Goal: Information Seeking & Learning: Learn about a topic

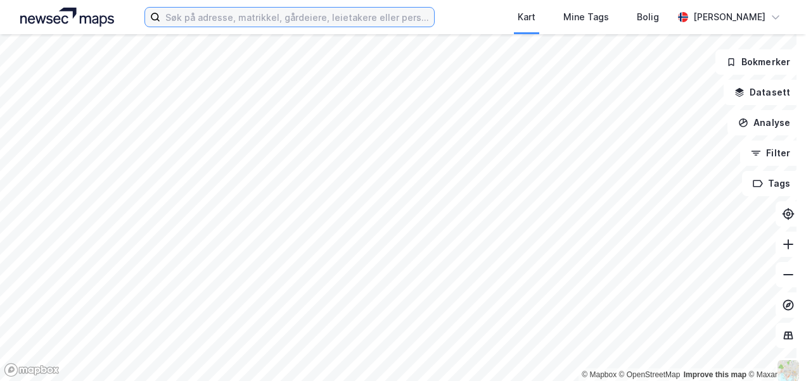
click at [212, 16] on input at bounding box center [296, 17] width 273 height 19
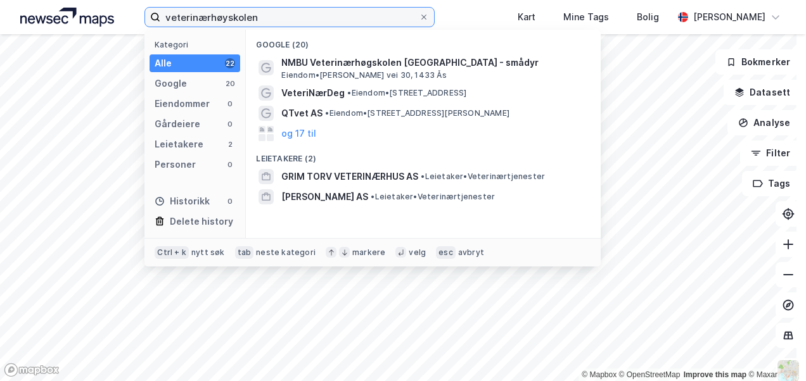
type input "veterinærhøyskolen"
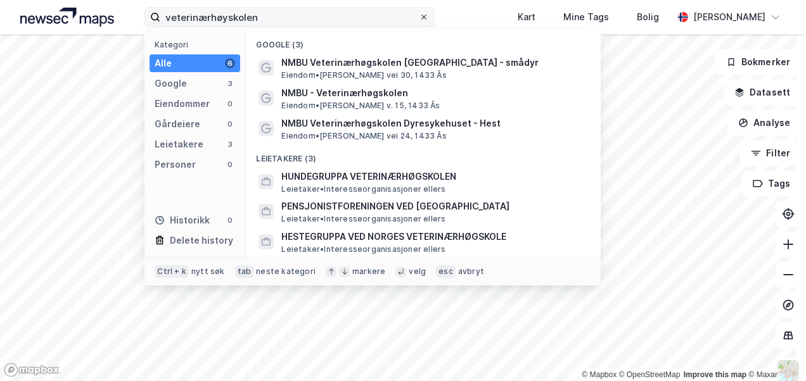
click at [427, 16] on icon at bounding box center [424, 17] width 8 height 8
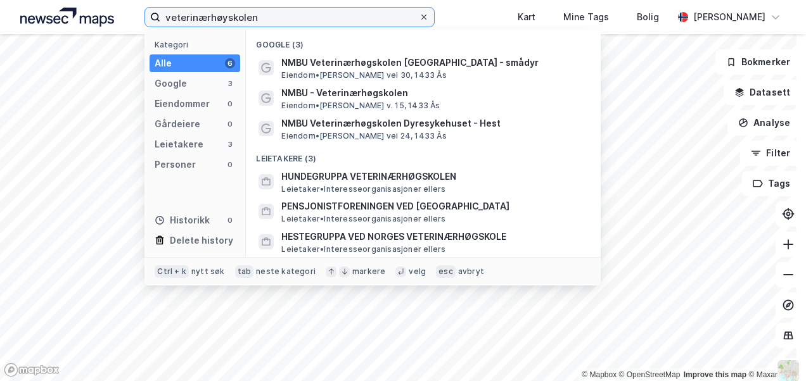
click at [418, 16] on input "veterinærhøyskolen" at bounding box center [289, 17] width 258 height 19
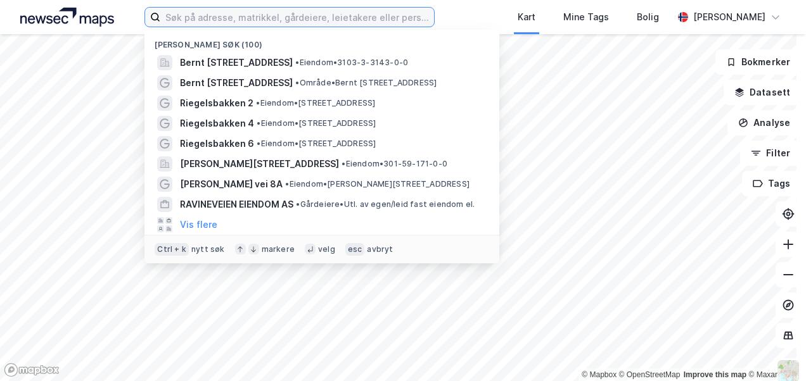
click at [269, 14] on input at bounding box center [296, 17] width 273 height 19
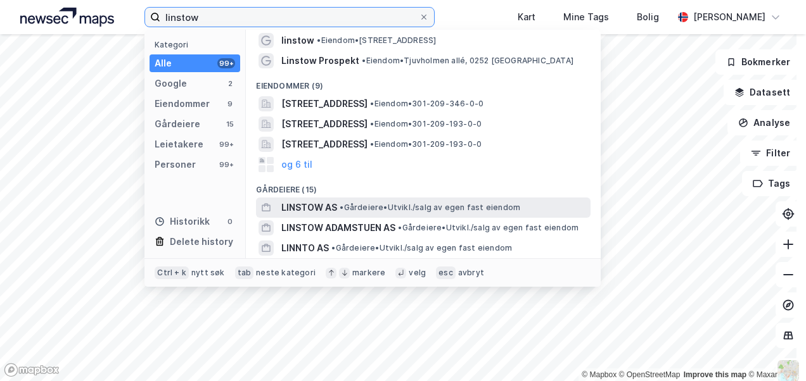
scroll to position [85, 0]
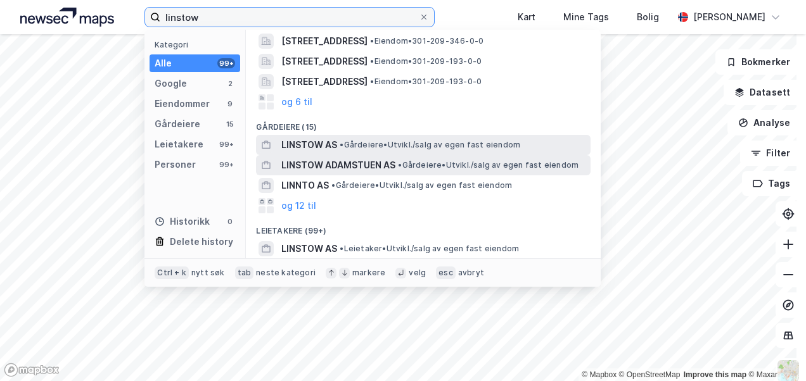
type input "linstow"
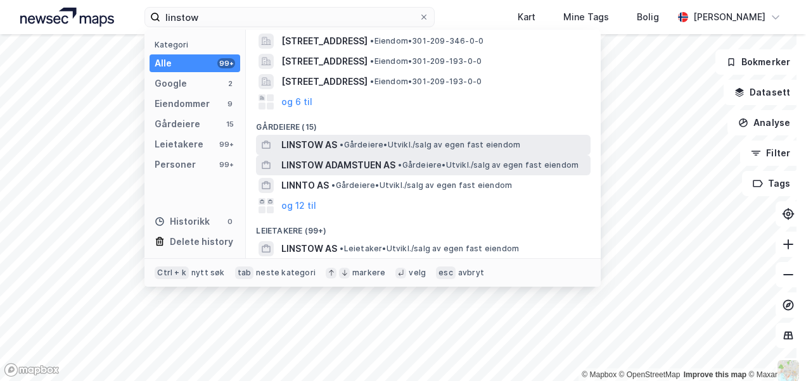
click at [432, 172] on div "LINSTOW ADAMSTUEN AS • Gårdeiere • Utvikl./salg av egen fast eiendom" at bounding box center [434, 165] width 307 height 15
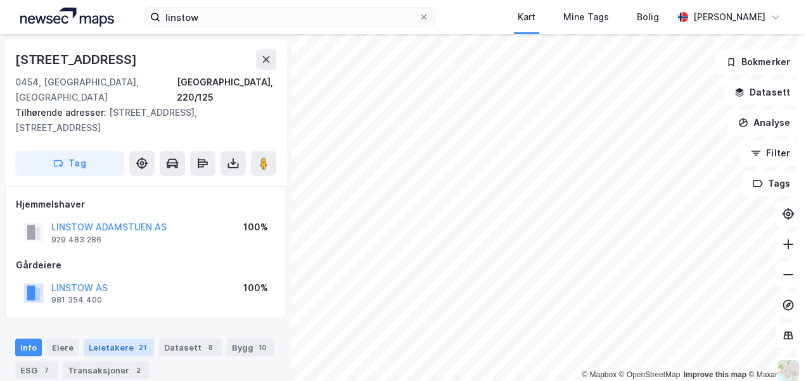
click at [117, 339] on div "Leietakere 21" at bounding box center [119, 348] width 70 height 18
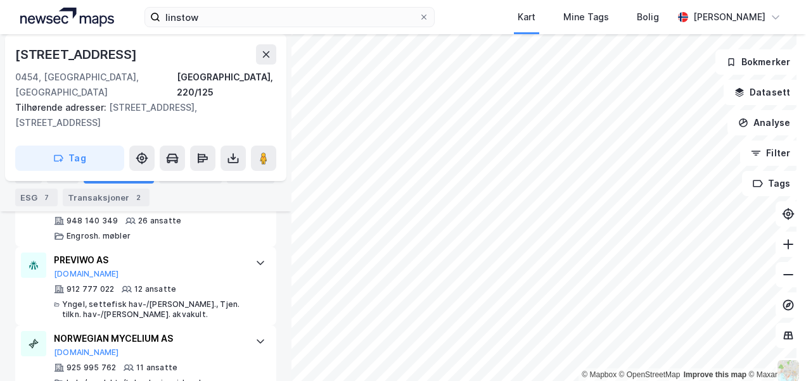
scroll to position [797, 0]
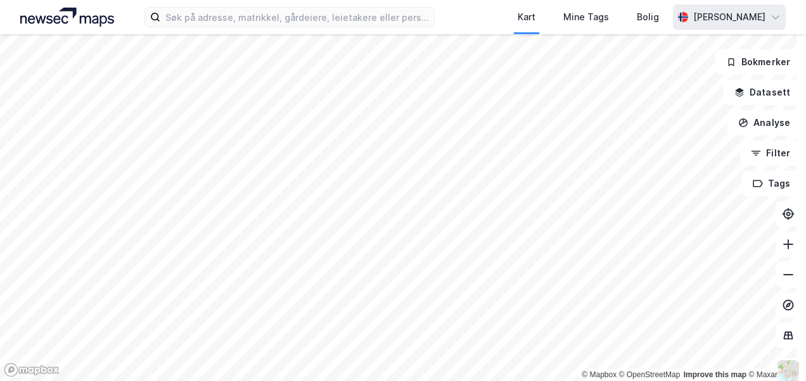
click at [754, 18] on div "[PERSON_NAME]" at bounding box center [729, 16] width 72 height 15
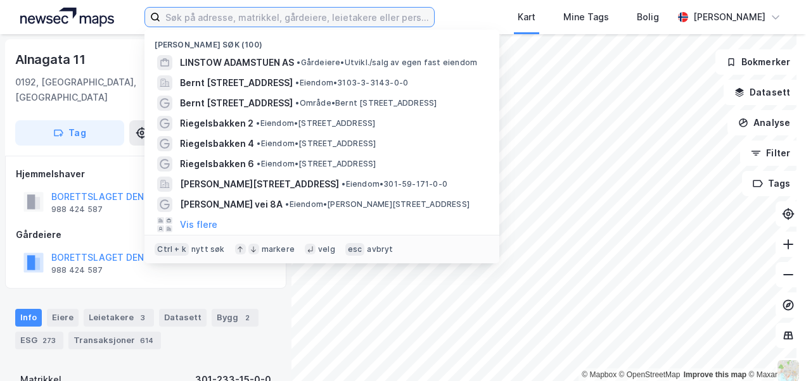
click at [321, 19] on input at bounding box center [296, 17] width 273 height 19
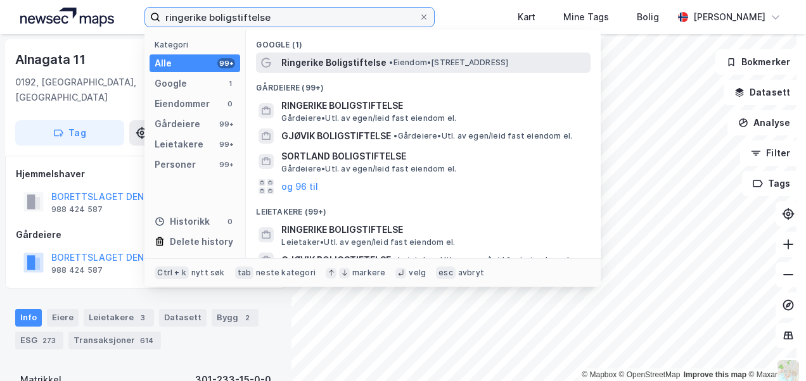
type input "ringerike boligstiftelse"
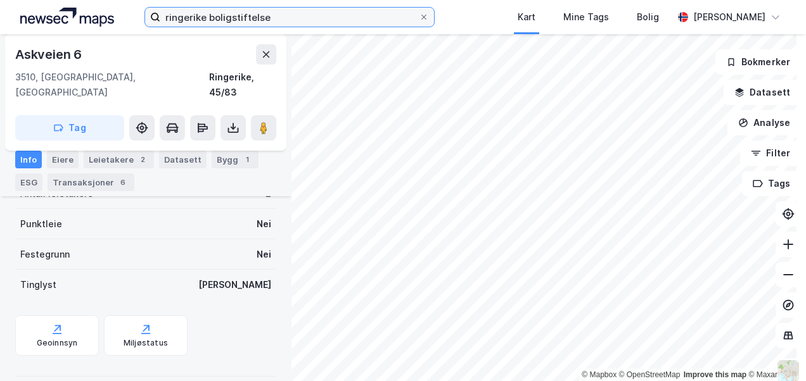
scroll to position [115, 0]
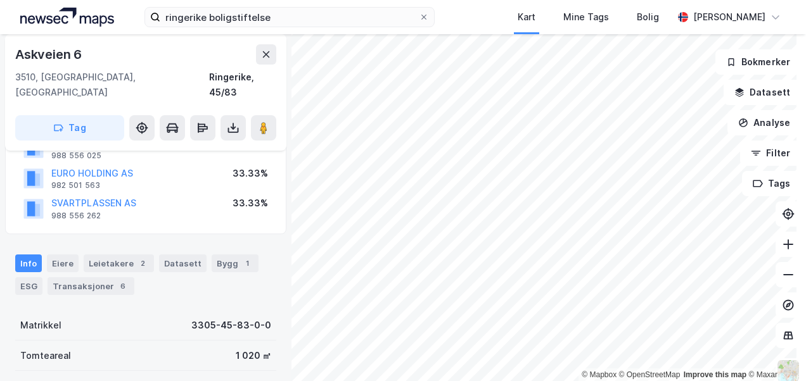
click at [120, 255] on div "Leietakere 2" at bounding box center [119, 264] width 70 height 18
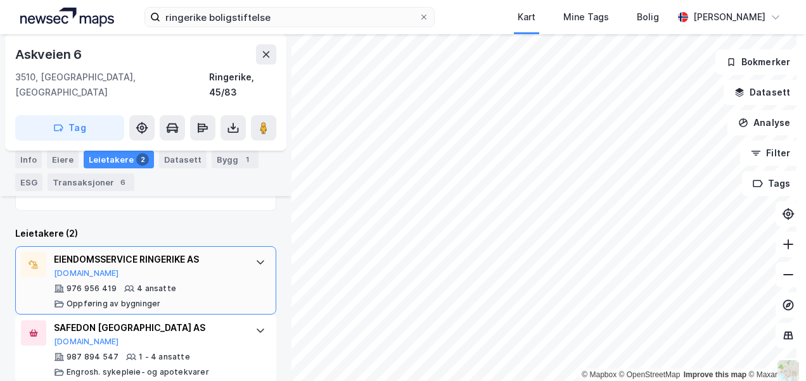
scroll to position [182, 0]
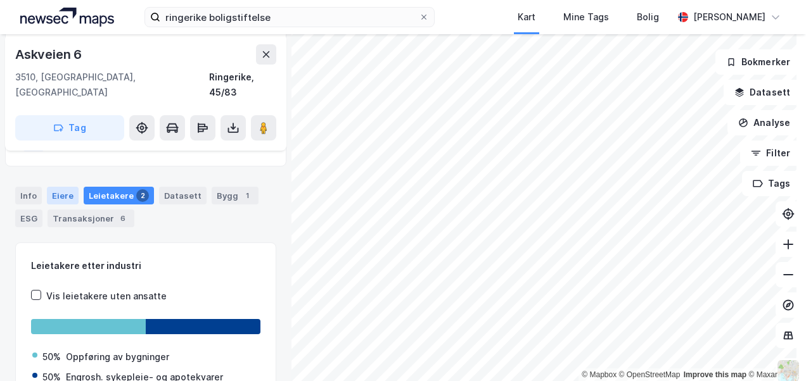
click at [56, 187] on div "Eiere" at bounding box center [63, 196] width 32 height 18
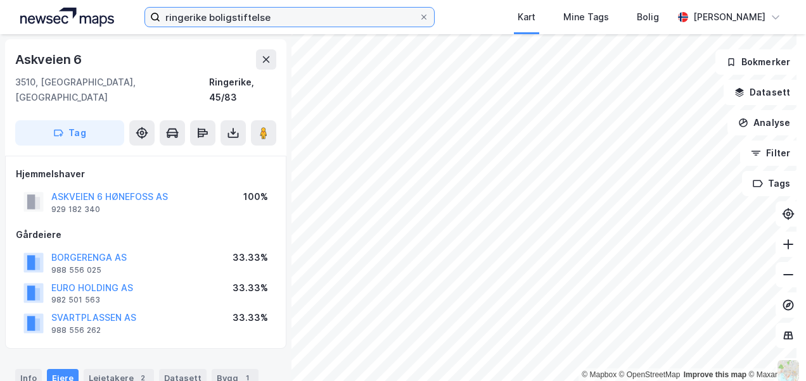
click at [286, 25] on input "ringerike boligstiftelse" at bounding box center [289, 17] width 258 height 19
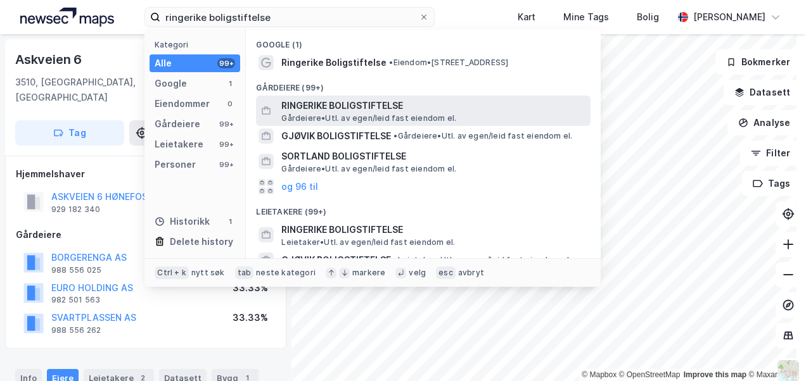
click at [324, 123] on div "RINGERIKE BOLIGSTIFTELSE Gårdeiere • Utl. av egen/leid fast eiendom el." at bounding box center [423, 111] width 334 height 30
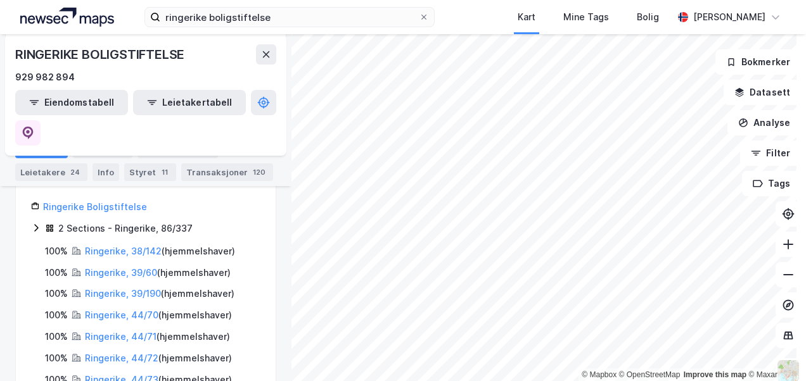
scroll to position [127, 0]
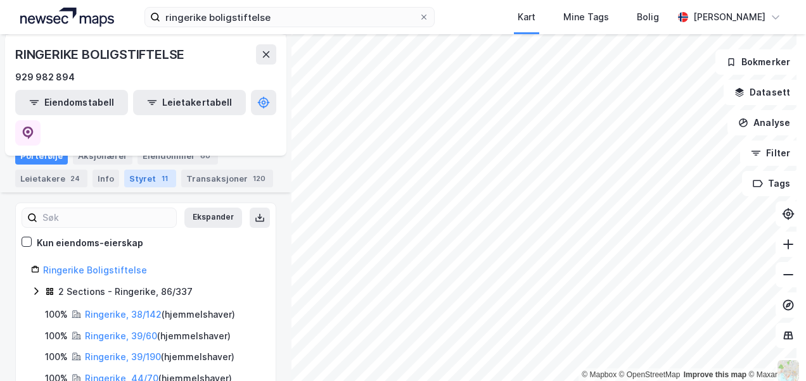
click at [149, 176] on div "Styret 11" at bounding box center [150, 179] width 52 height 18
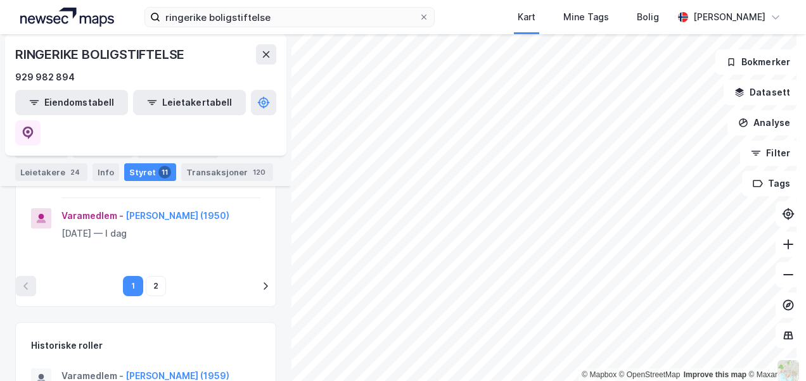
scroll to position [823, 0]
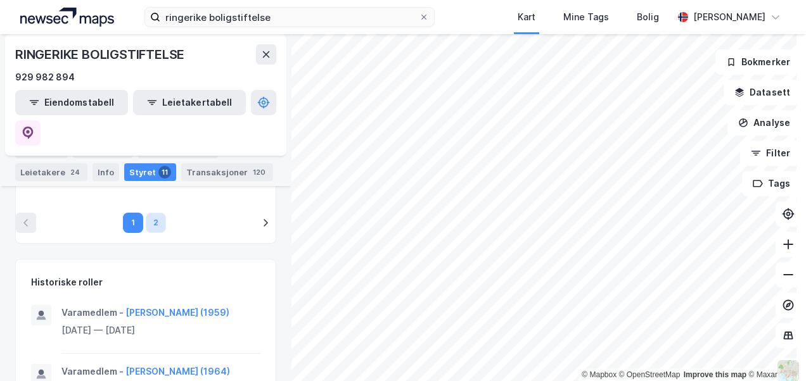
click at [155, 213] on button "2" at bounding box center [156, 223] width 20 height 20
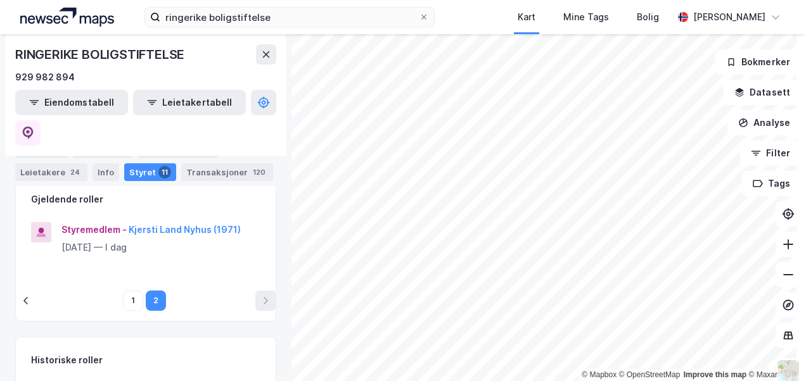
scroll to position [0, 0]
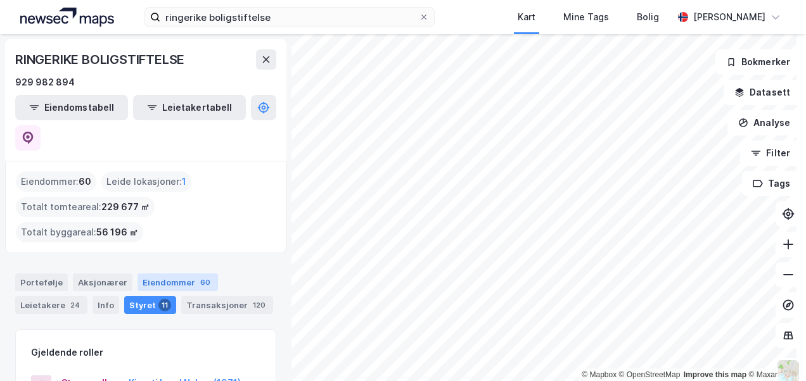
click at [165, 274] on div "Eiendommer 60" at bounding box center [177, 283] width 80 height 18
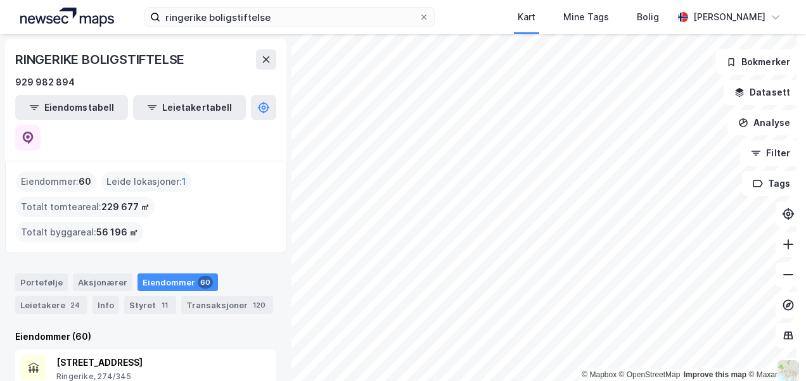
click at [572, 381] on html "ringerike boligstiftelse Kart Mine Tags Bolig Rita Honore © Mapbox © OpenStreet…" at bounding box center [403, 190] width 806 height 381
click at [162, 0] on html "ringerike boligstiftelse Kart Mine Tags Bolig Rita Honore © Mapbox © OpenStreet…" at bounding box center [403, 190] width 806 height 381
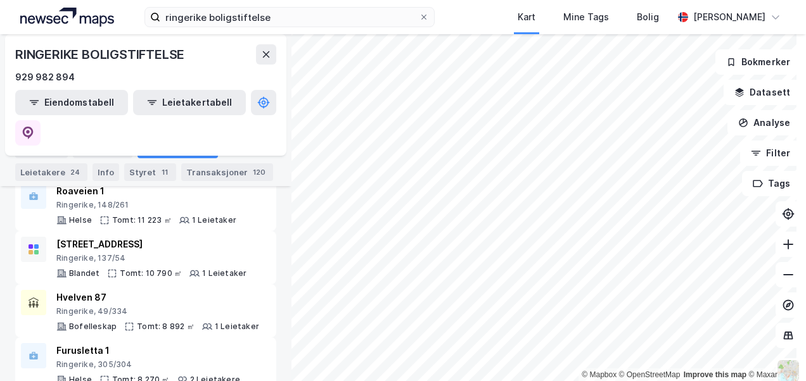
scroll to position [414, 0]
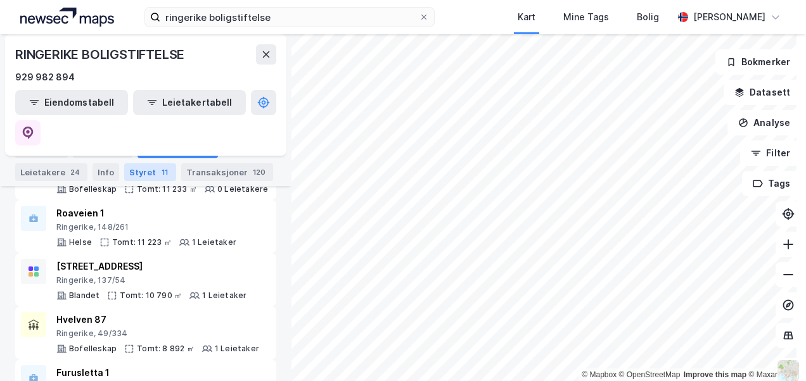
click at [151, 165] on div "Styret 11" at bounding box center [150, 172] width 52 height 18
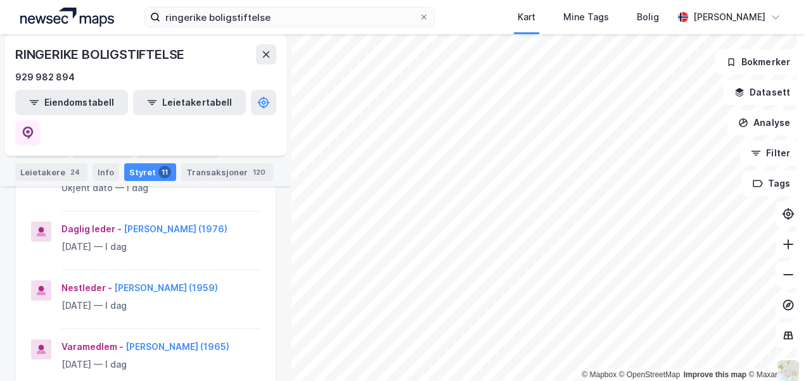
scroll to position [633, 0]
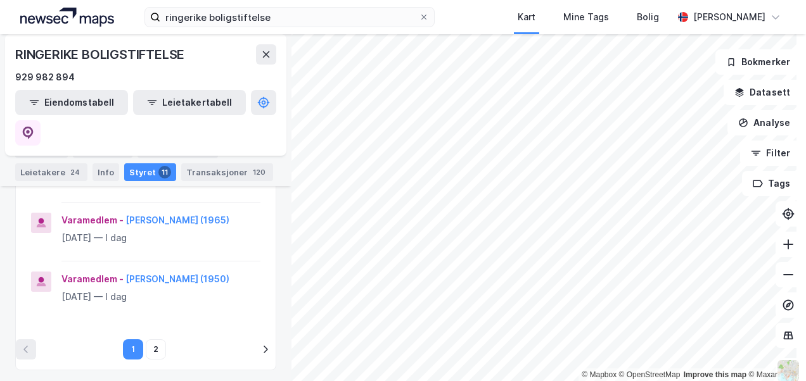
click at [517, 381] on html "ringerike boligstiftelse Kart Mine Tags Bolig Rita Honore © Mapbox © OpenStreet…" at bounding box center [403, 190] width 806 height 381
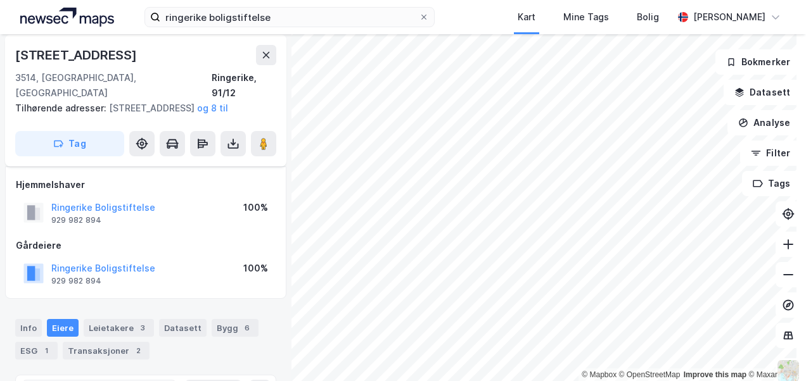
scroll to position [160, 0]
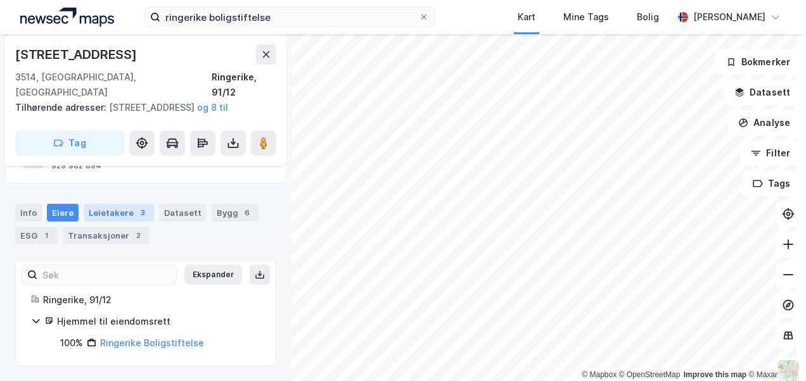
click at [111, 210] on div "Leietakere 3" at bounding box center [119, 213] width 70 height 18
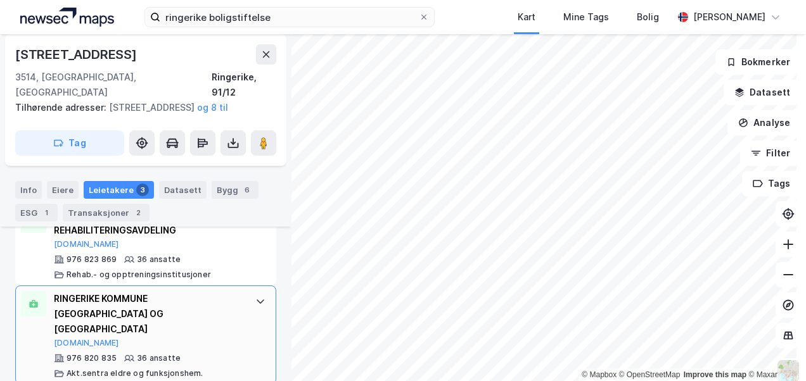
scroll to position [3, 0]
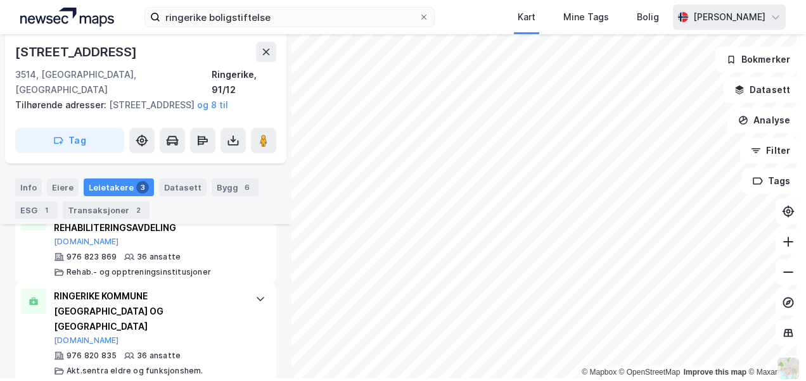
click at [753, 14] on div "[PERSON_NAME]" at bounding box center [729, 16] width 72 height 15
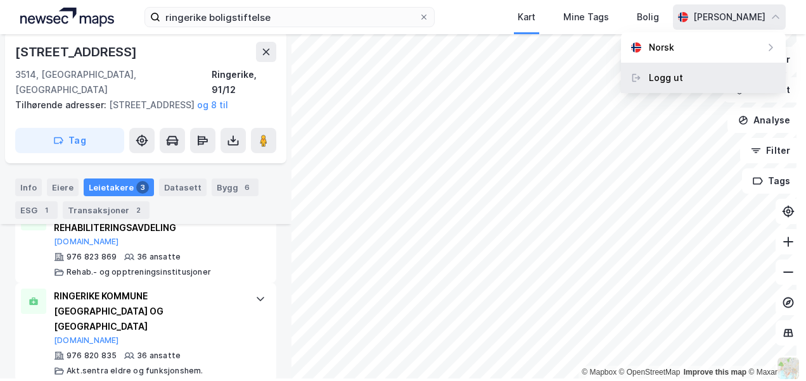
click at [705, 73] on div "Logg ut" at bounding box center [703, 78] width 165 height 30
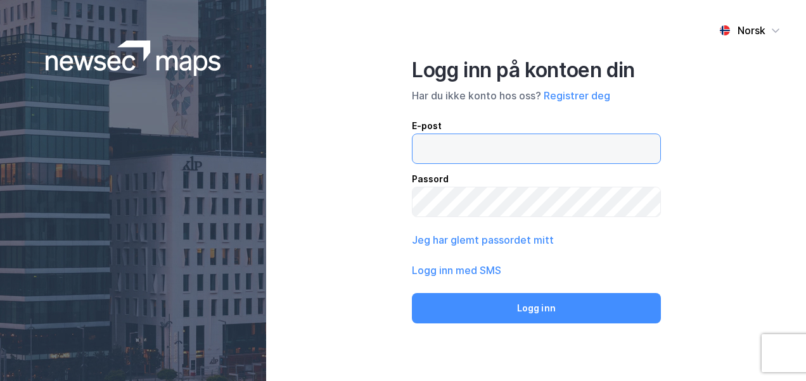
click at [506, 155] on input "email" at bounding box center [536, 148] width 248 height 29
type input "[PERSON_NAME][EMAIL_ADDRESS][PERSON_NAME][DOMAIN_NAME]"
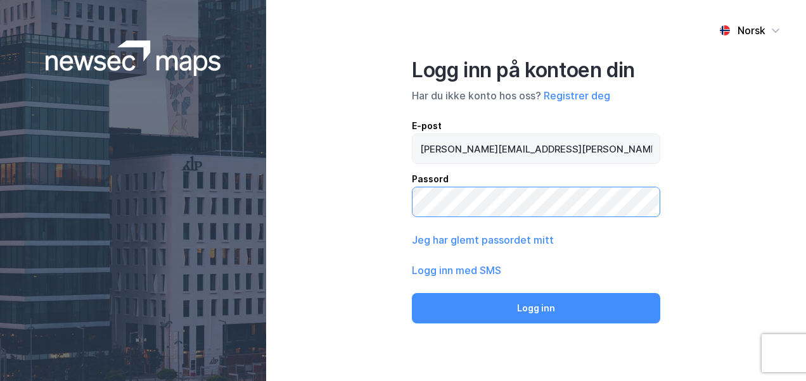
click at [412, 293] on button "Logg inn" at bounding box center [536, 308] width 248 height 30
